Goal: Find contact information: Find contact information

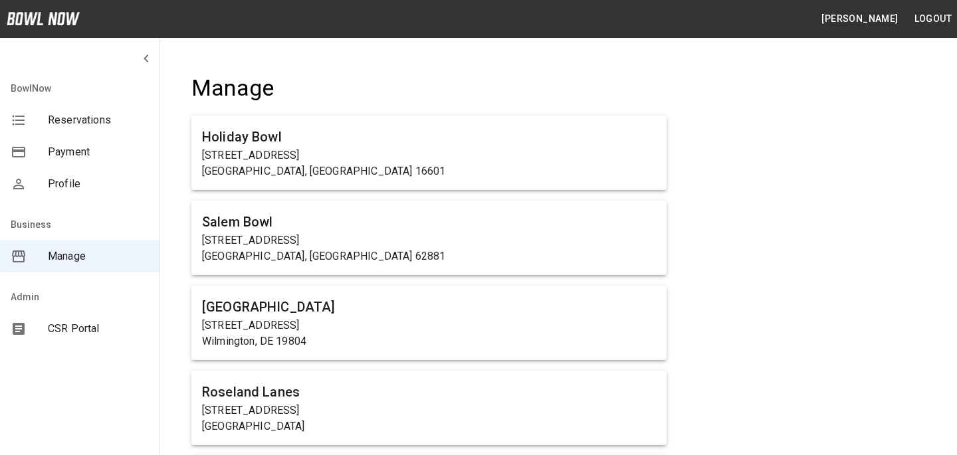
scroll to position [4929, 0]
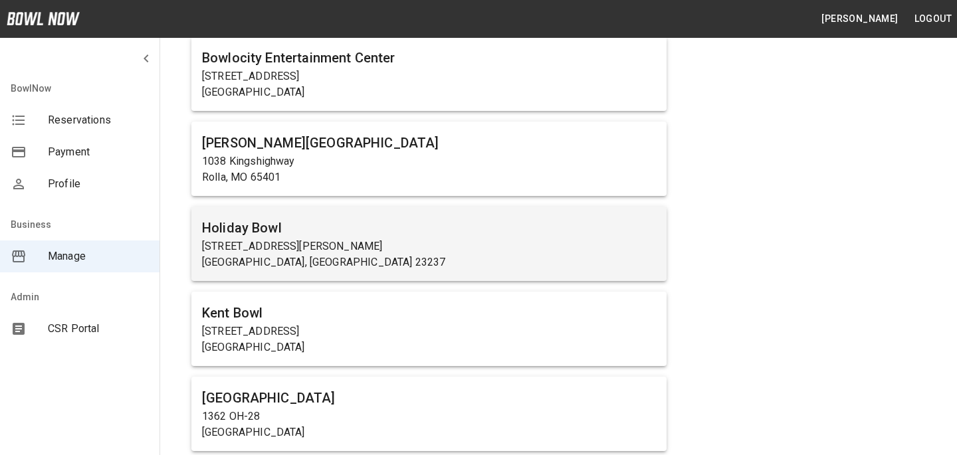
click at [266, 219] on h6 "Holiday Bowl" at bounding box center [429, 227] width 454 height 21
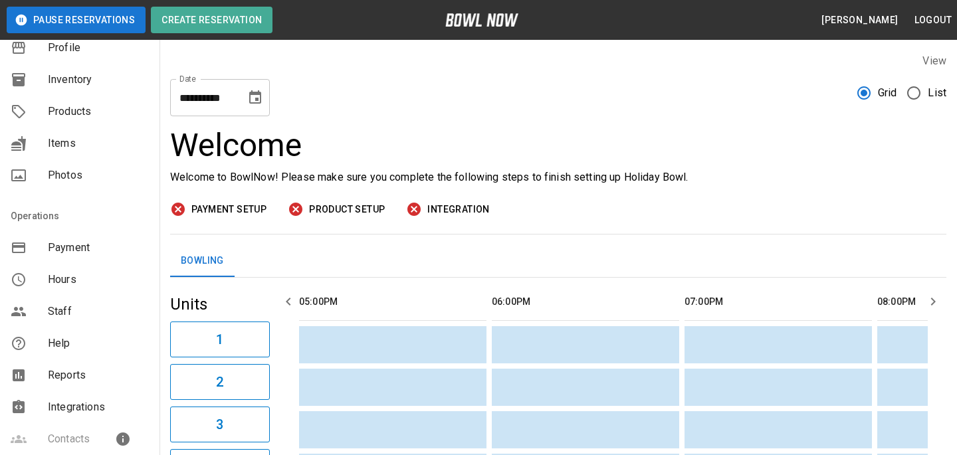
scroll to position [132, 0]
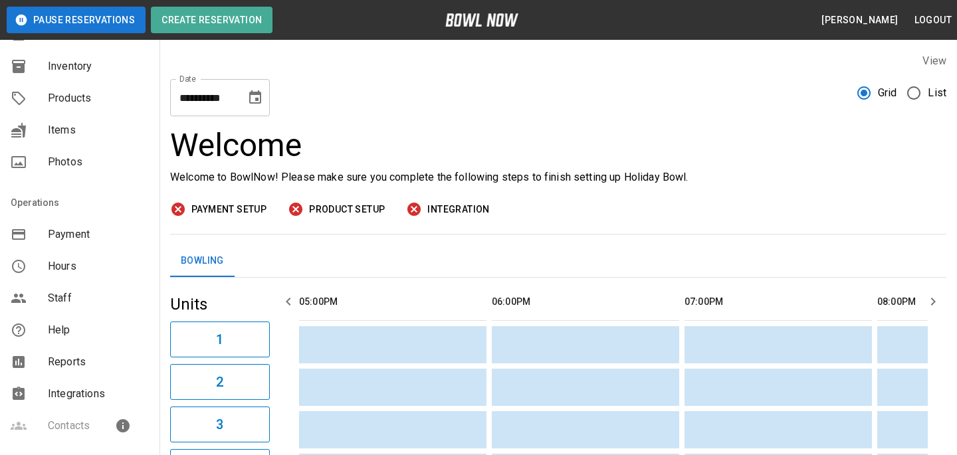
click at [100, 304] on span "Staff" at bounding box center [98, 299] width 101 height 16
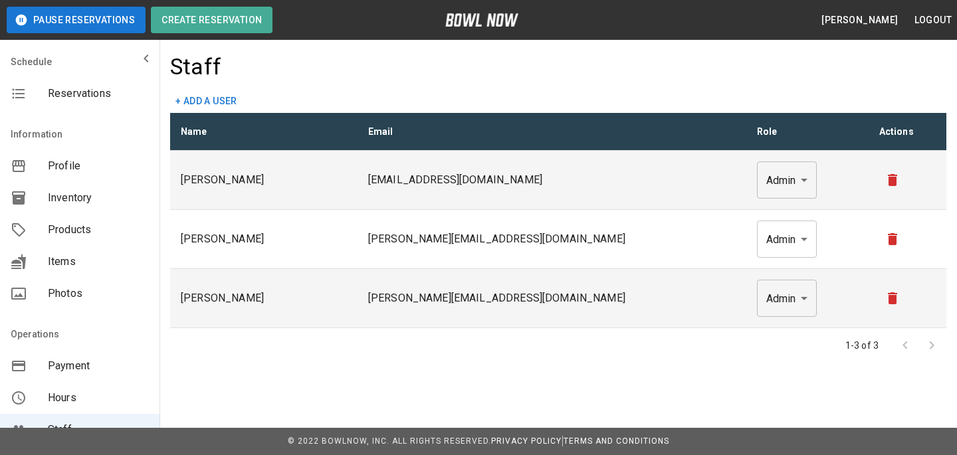
click at [509, 176] on p "[EMAIL_ADDRESS][DOMAIN_NAME]" at bounding box center [552, 180] width 368 height 16
copy p "[EMAIL_ADDRESS][DOMAIN_NAME]"
